Goal: Task Accomplishment & Management: Use online tool/utility

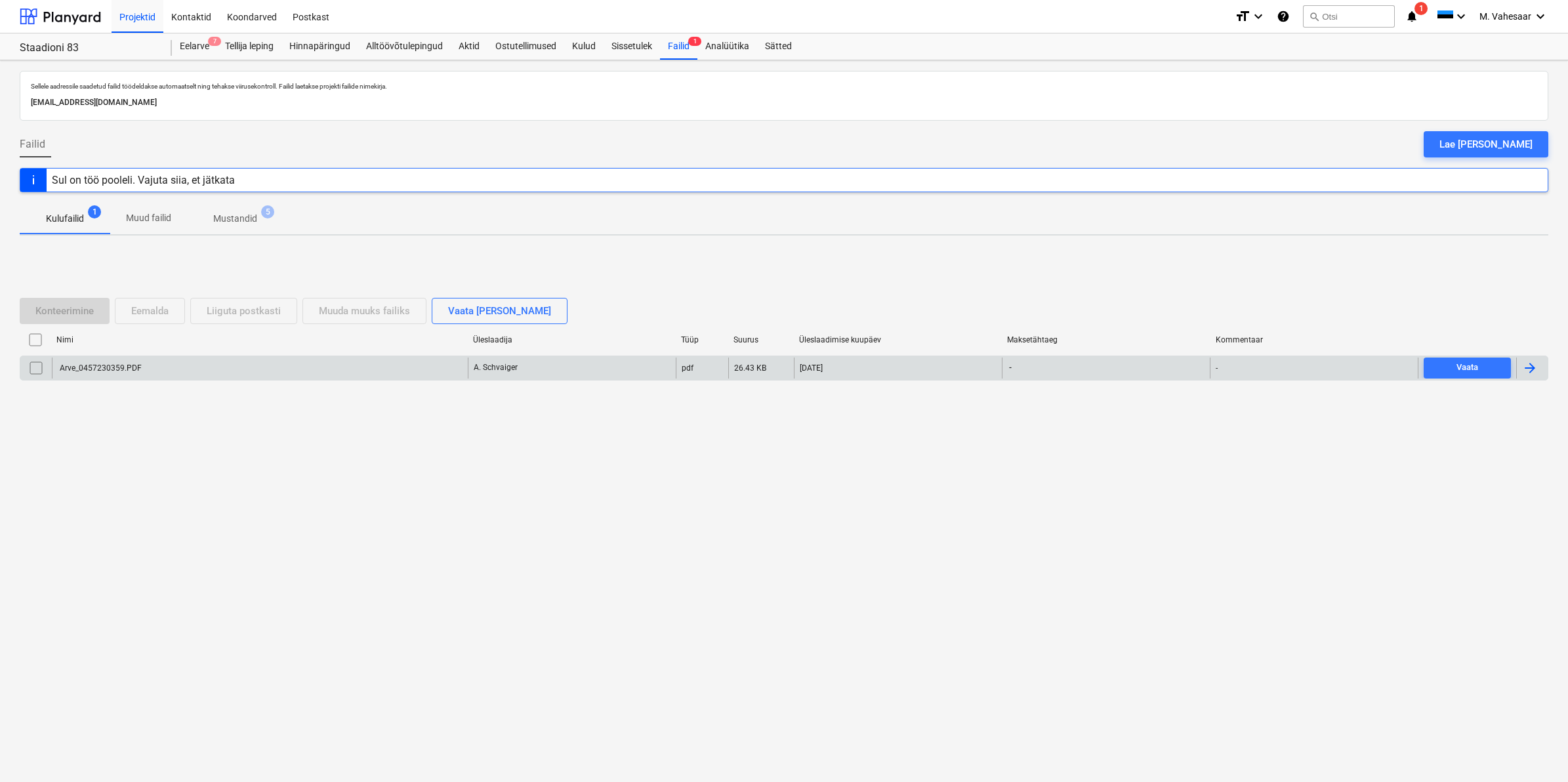
click at [101, 363] on div "Arve_0457230359.PDF" at bounding box center [100, 367] width 84 height 9
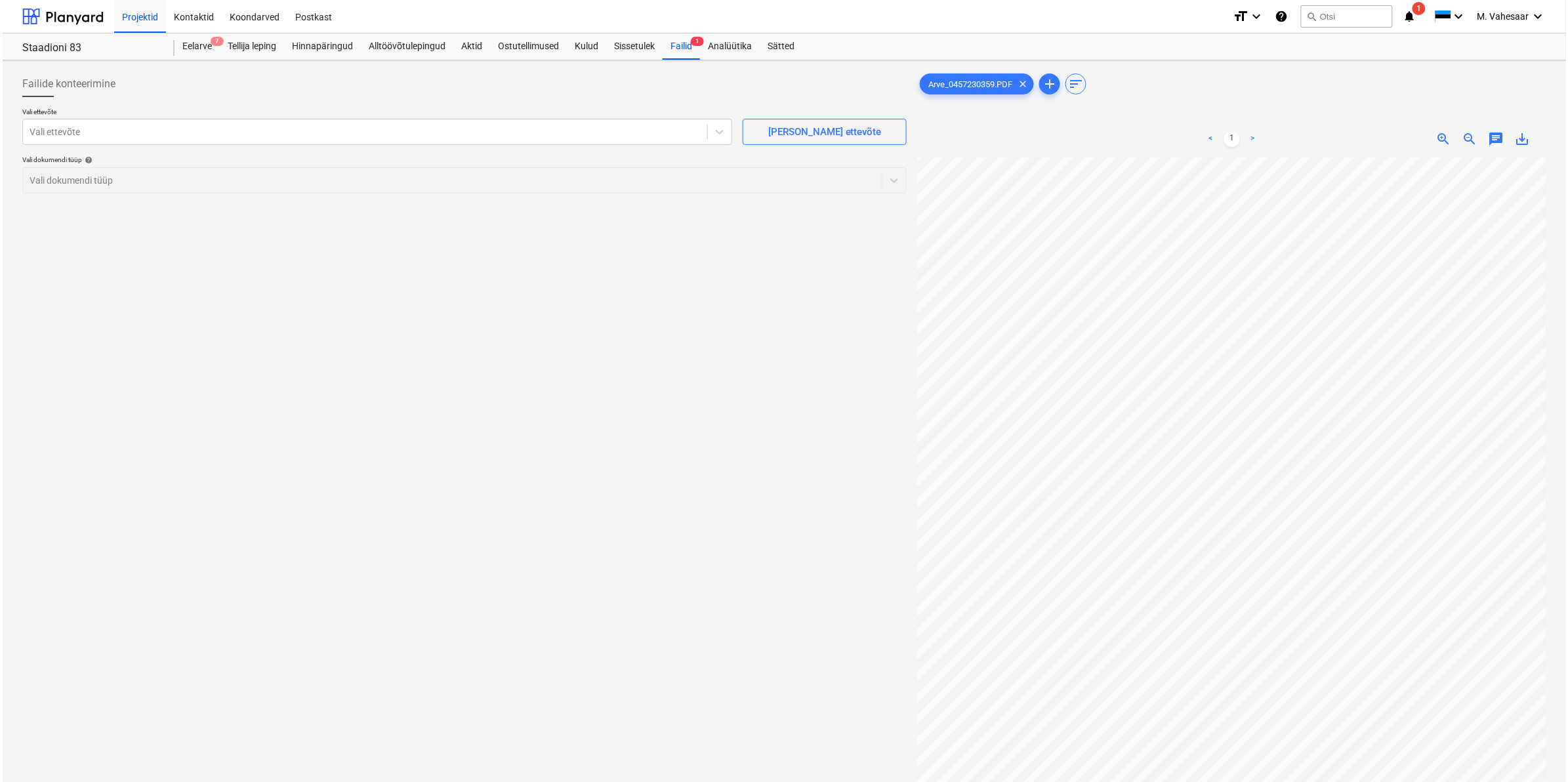
scroll to position [362, 158]
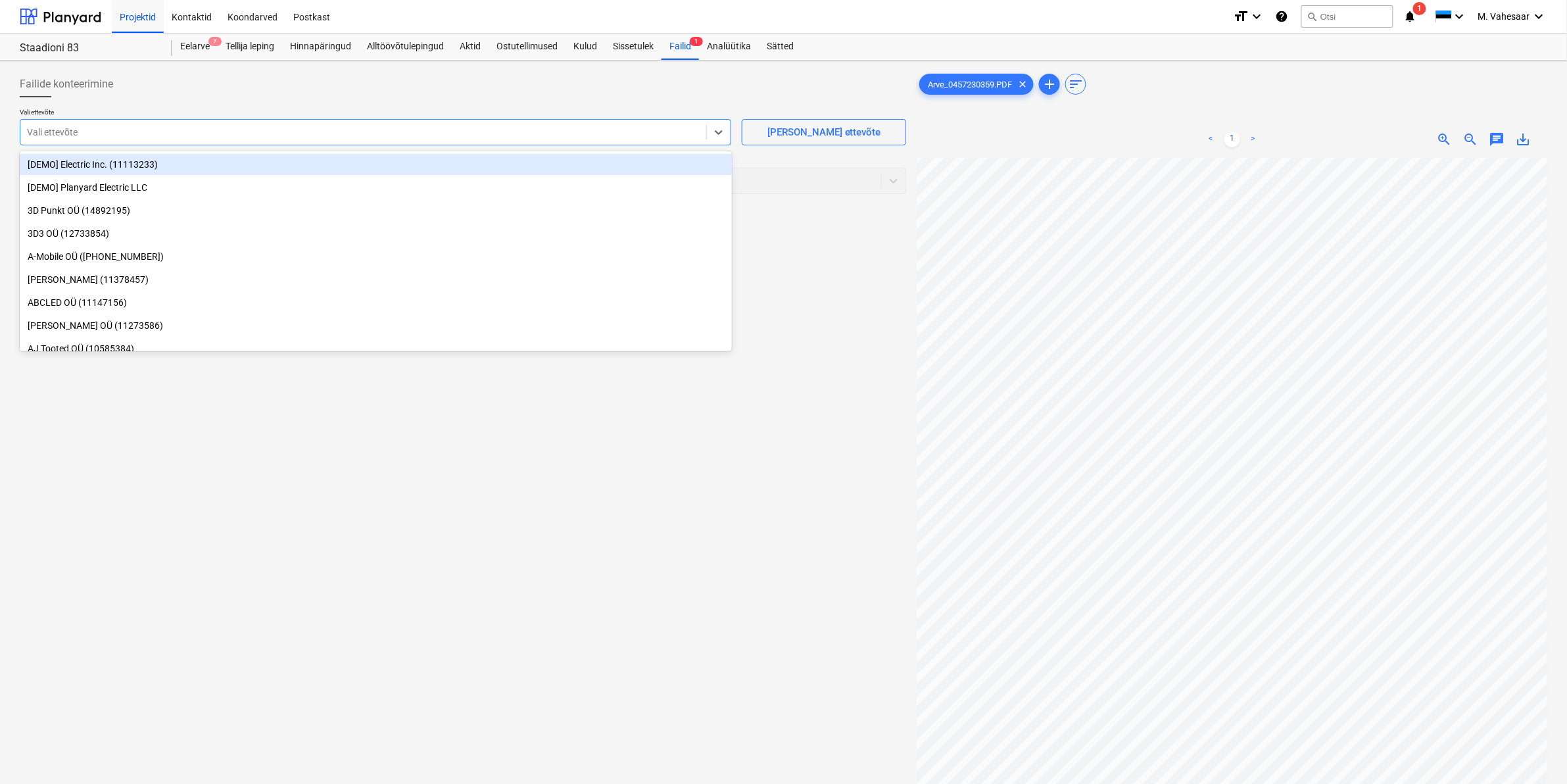
click at [294, 127] on div at bounding box center [363, 132] width 673 height 13
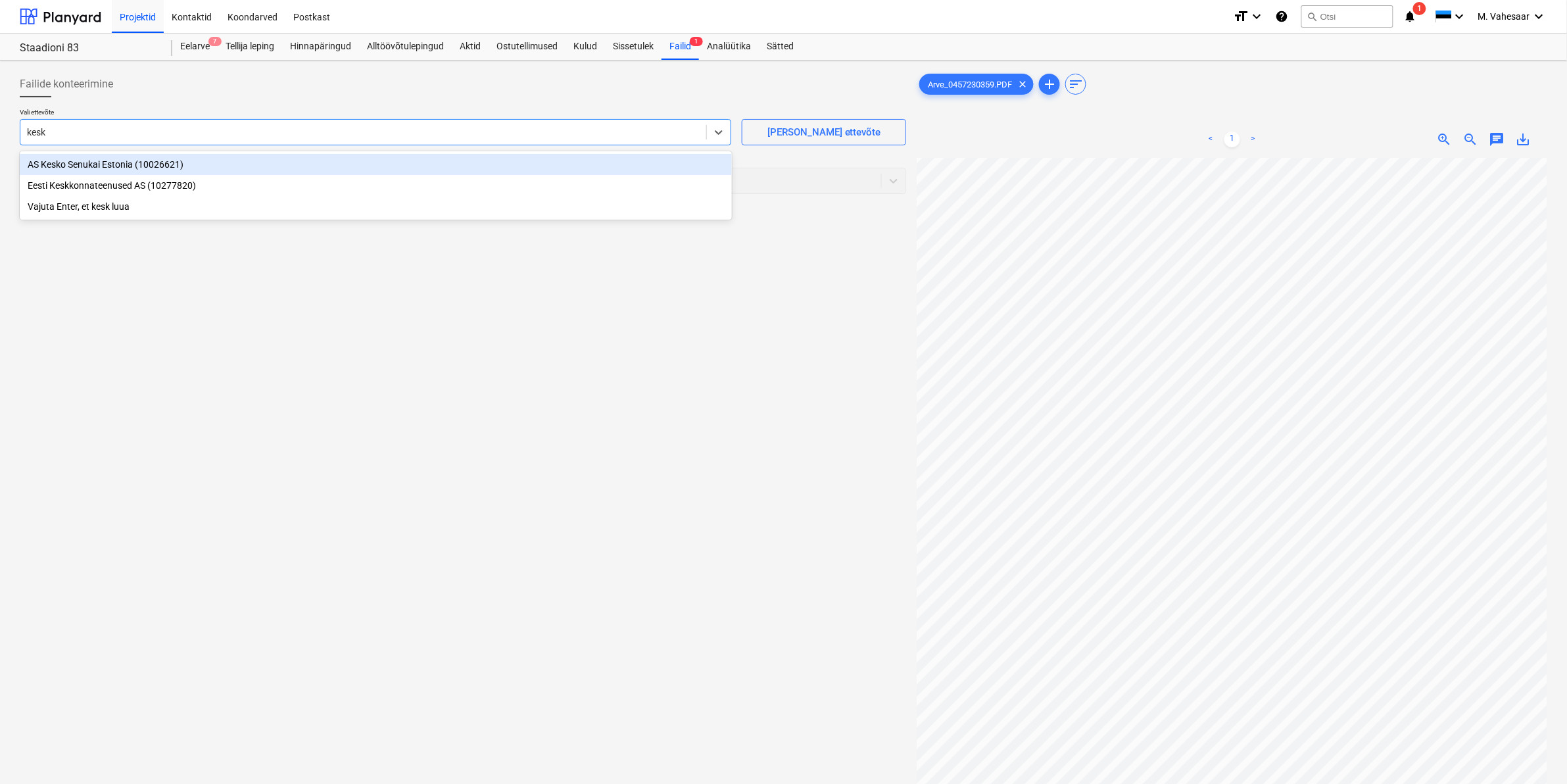
type input "kesko"
click at [84, 167] on div "AS Kesko Senukai Estonia (10026621)" at bounding box center [376, 164] width 712 height 21
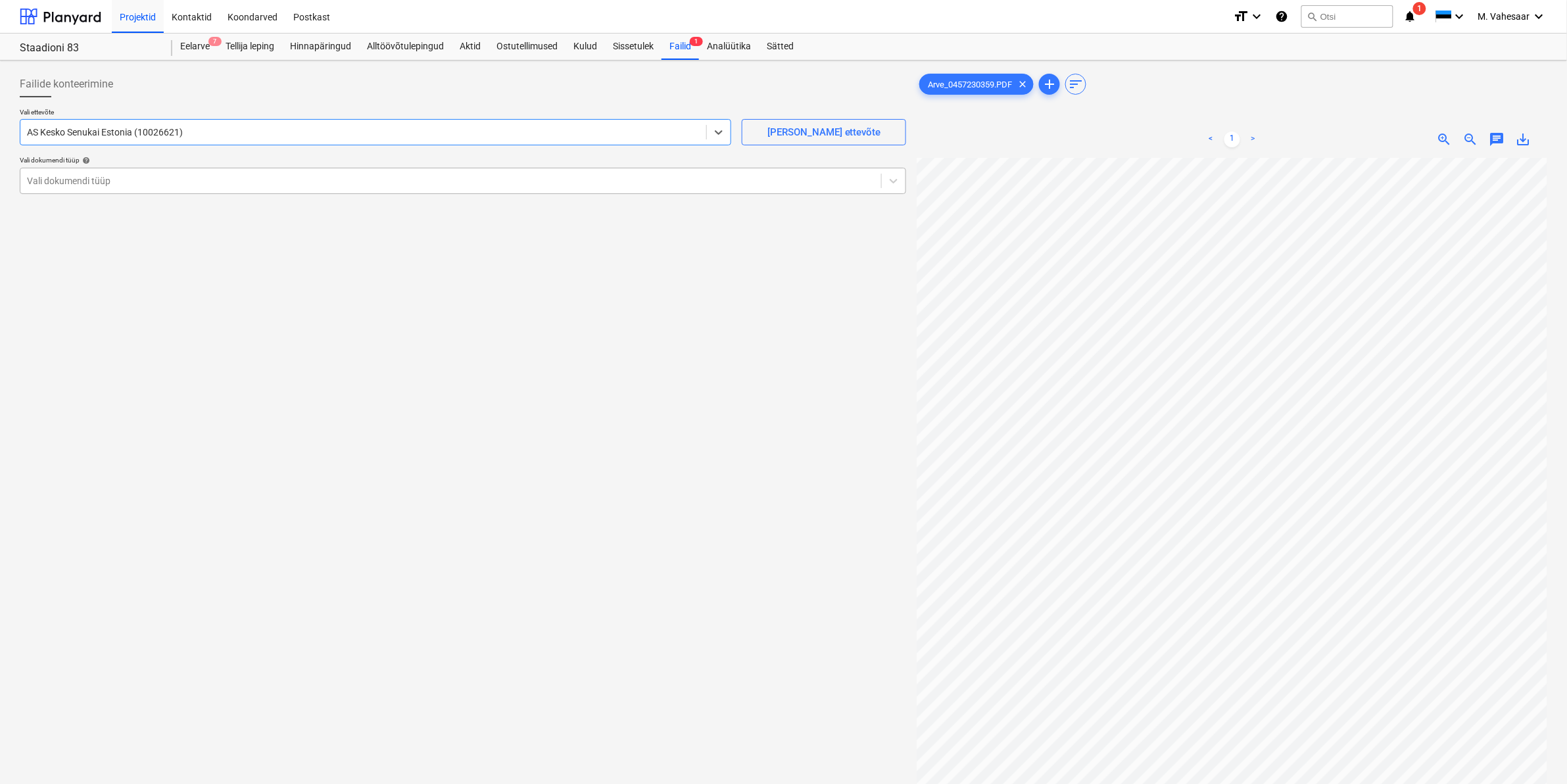
click at [80, 182] on div at bounding box center [451, 181] width 848 height 13
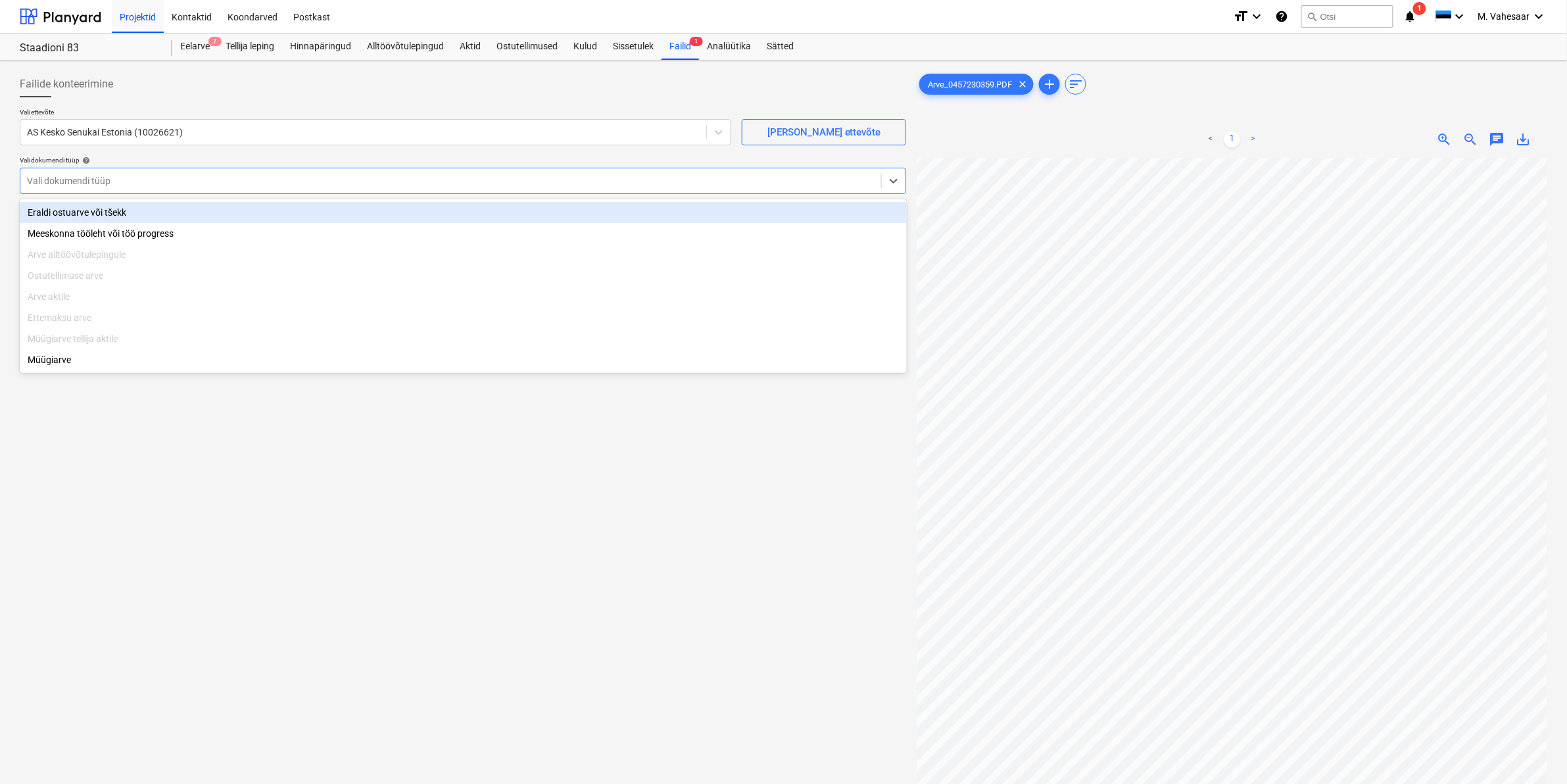
click at [72, 211] on div "Eraldi ostuarve või tšekk" at bounding box center [464, 212] width 887 height 21
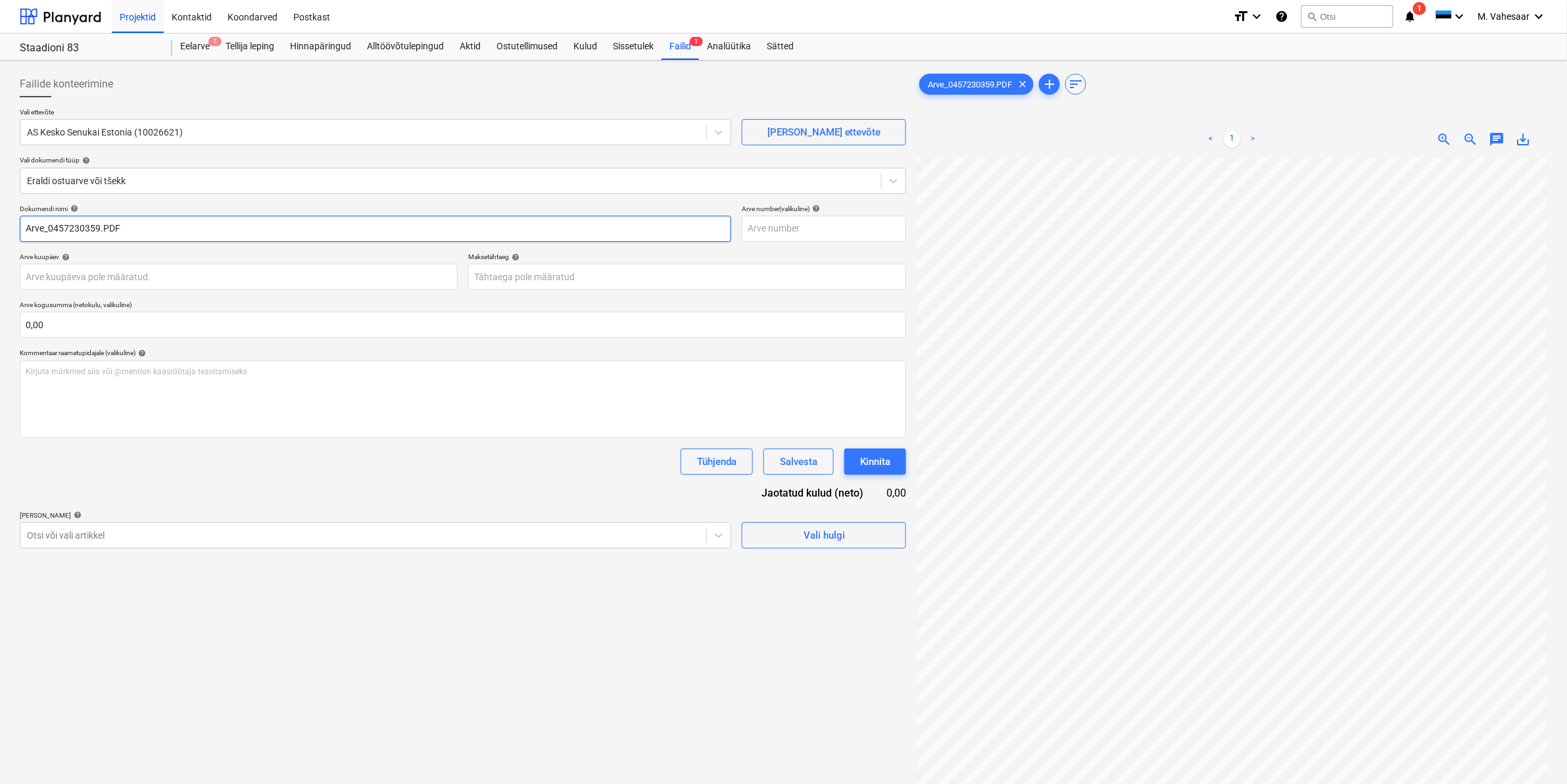
click at [27, 227] on input "Arve_0457230359.PDF" at bounding box center [376, 229] width 712 height 27
type input "K Rauta Arve_0457230359.PDF"
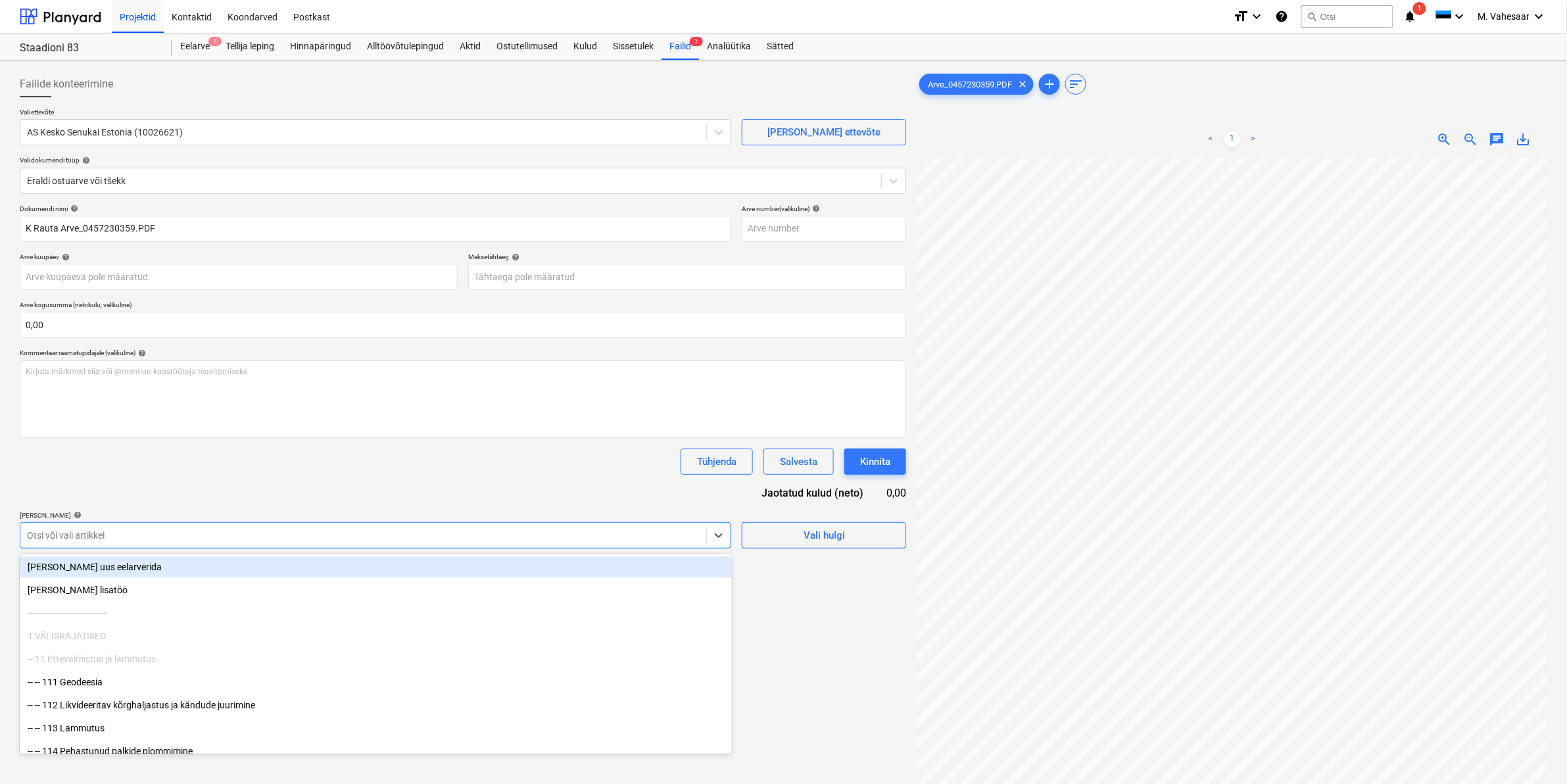
click at [116, 531] on div at bounding box center [363, 535] width 673 height 13
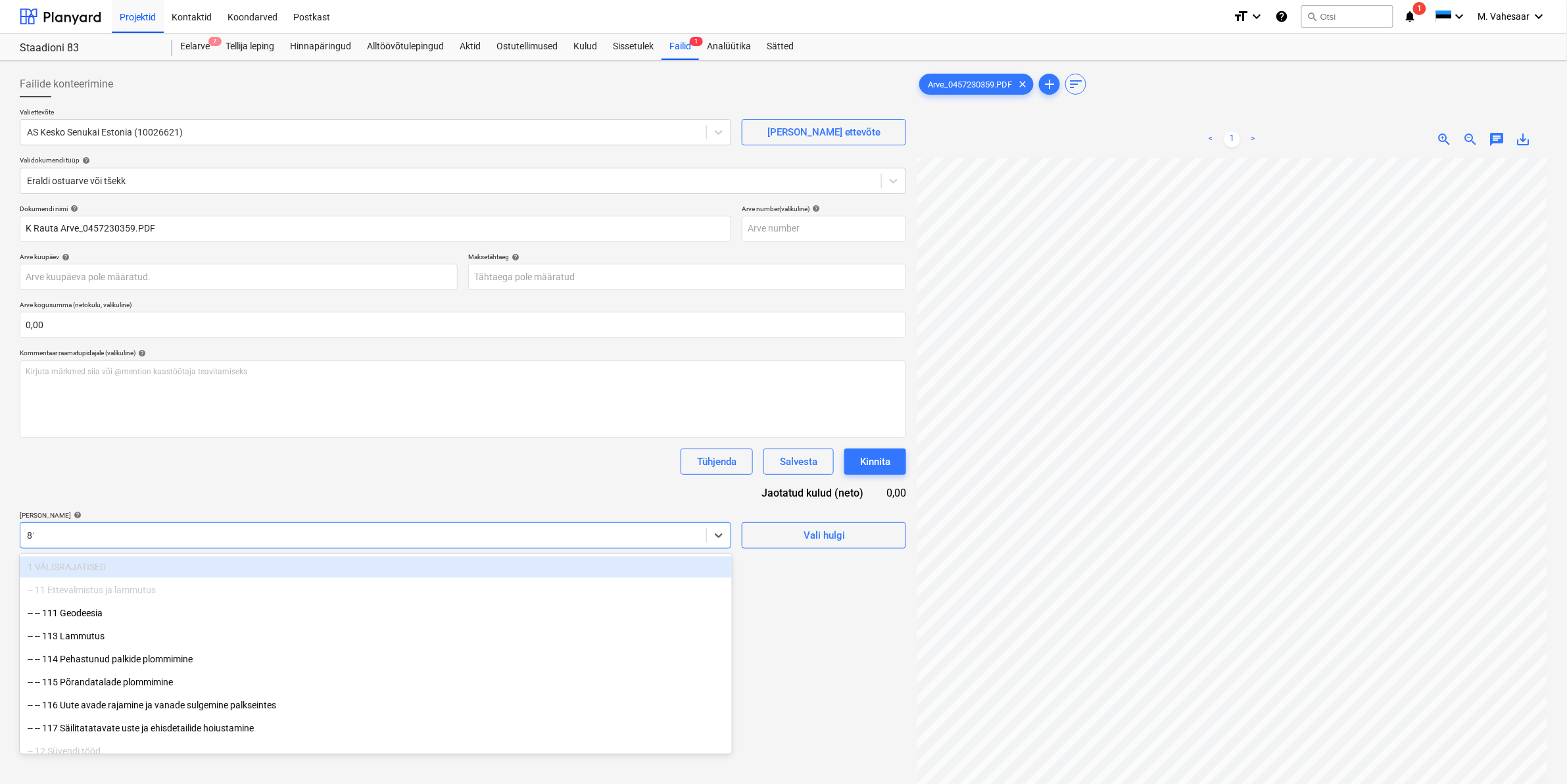
type input "811"
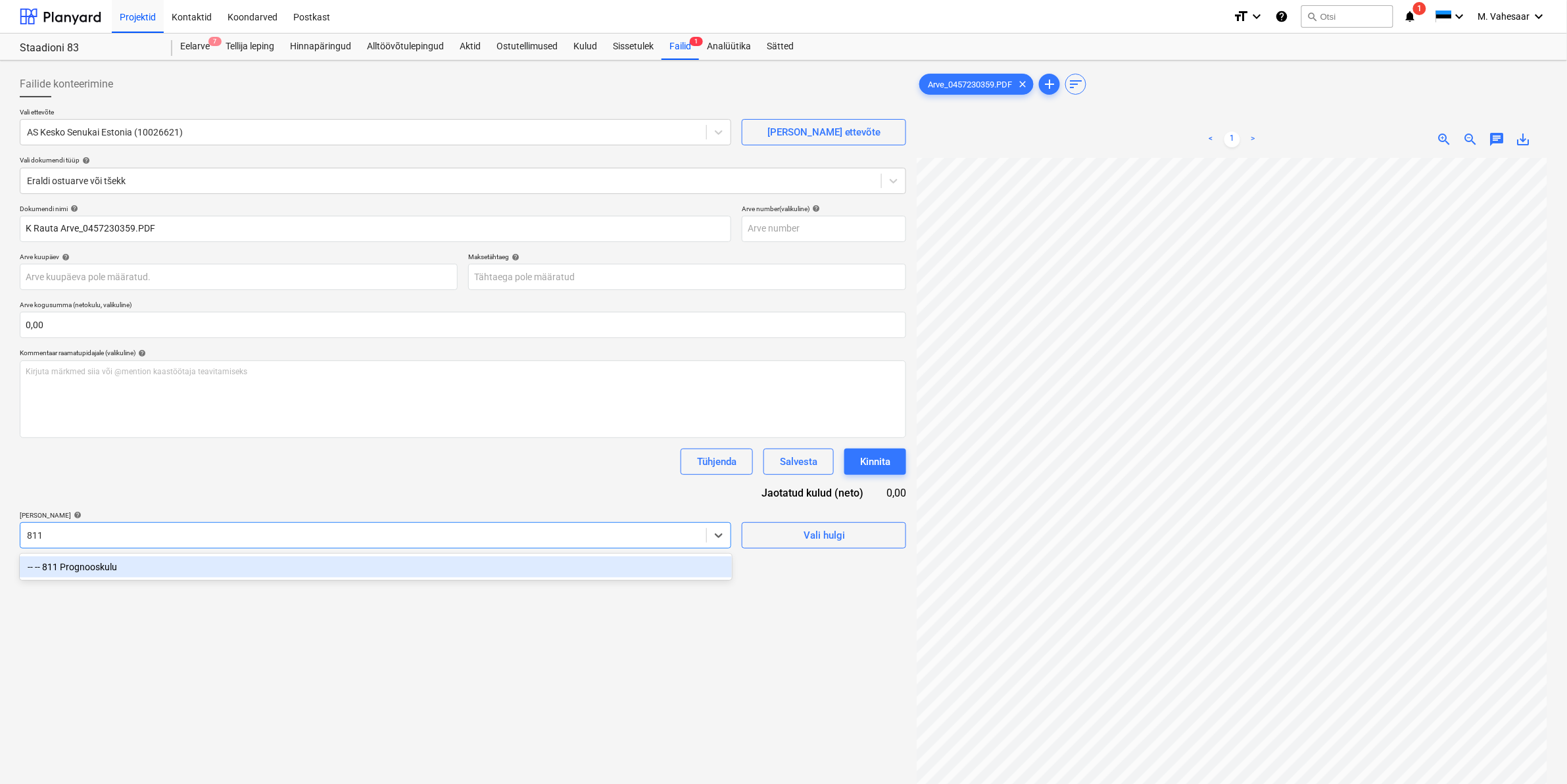
click at [105, 572] on div "-- -- 811 Prognooskulu" at bounding box center [376, 567] width 712 height 21
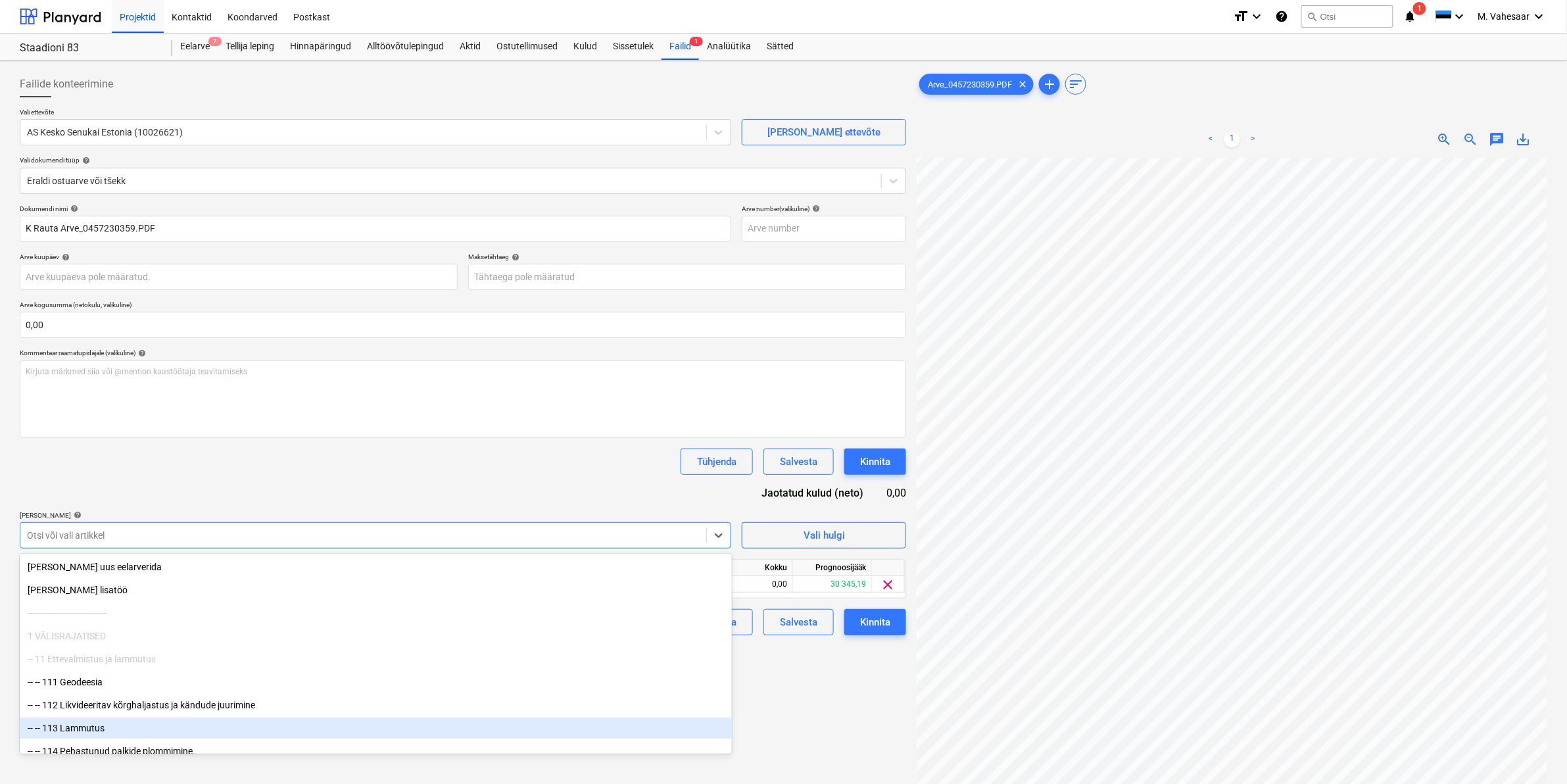
click at [832, 738] on div "Failide konteerimine Vali ettevõte AS Kesko Senukai Estonia (10026621) [PERSON_…" at bounding box center [463, 488] width 897 height 844
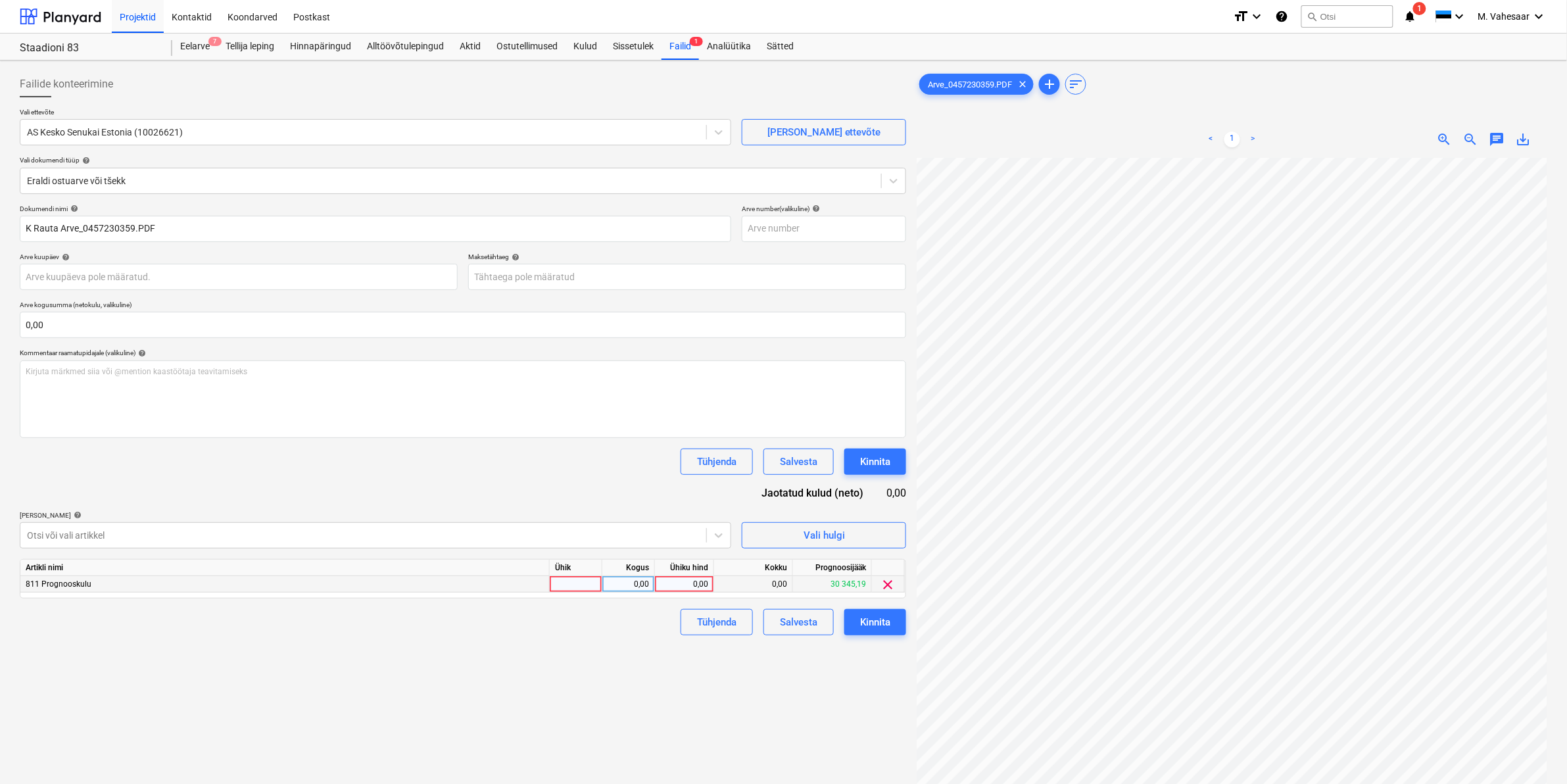
click at [660, 586] on div "0,00" at bounding box center [684, 584] width 48 height 16
type input "100"
click at [640, 650] on div "Failide konteerimine Vali ettevõte AS Kesko Senukai Estonia (10026621) [PERSON_…" at bounding box center [463, 488] width 897 height 844
click at [864, 622] on div "Kinnita" at bounding box center [875, 622] width 30 height 17
